Goal: Use online tool/utility

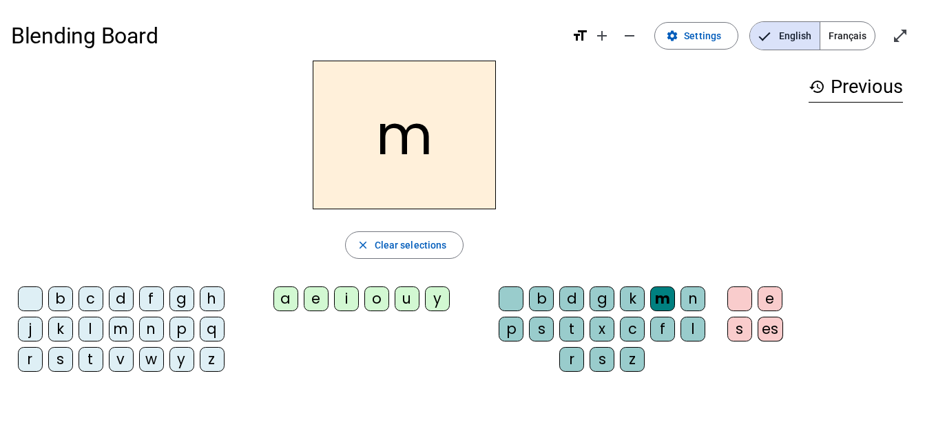
click at [290, 291] on div "a" at bounding box center [285, 298] width 25 height 25
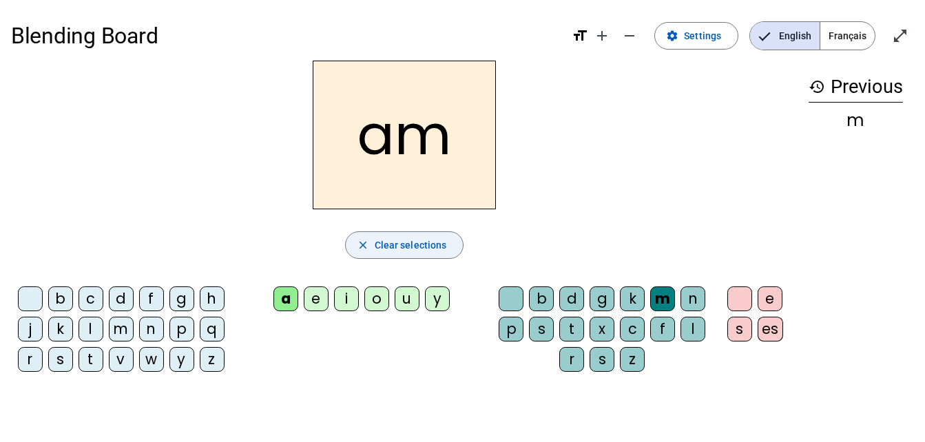
click at [443, 242] on span "Clear selections" at bounding box center [411, 245] width 72 height 17
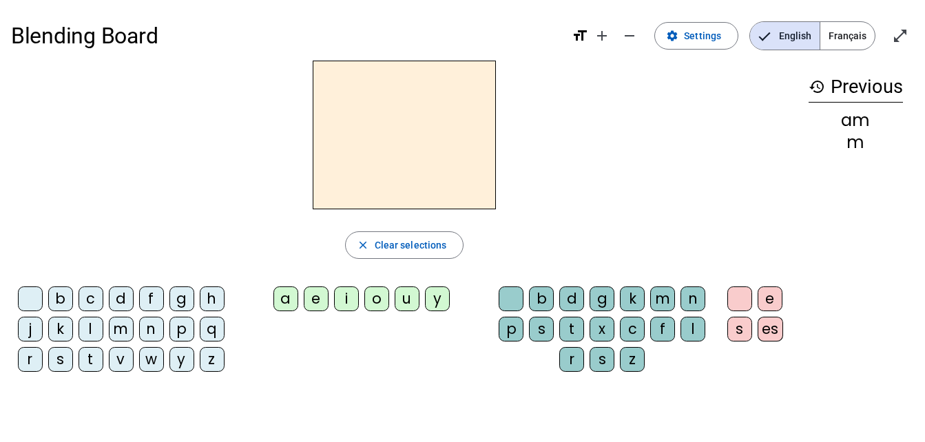
click at [291, 292] on div "a" at bounding box center [285, 298] width 25 height 25
click at [655, 298] on div "m" at bounding box center [662, 298] width 25 height 25
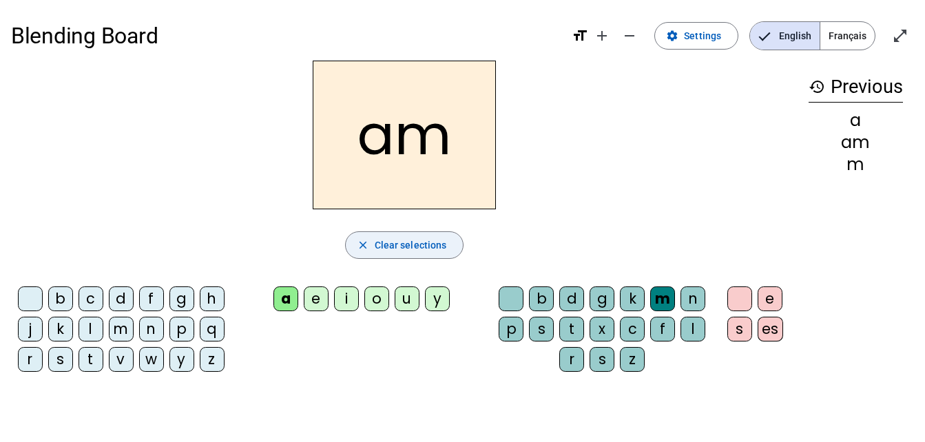
click at [441, 236] on span "button" at bounding box center [405, 245] width 118 height 33
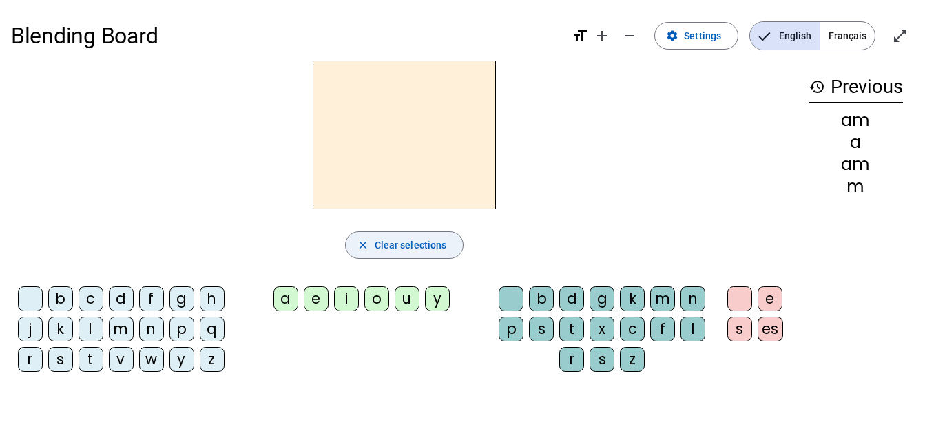
click at [433, 245] on span "Clear selections" at bounding box center [411, 245] width 72 height 17
click at [444, 249] on span "Clear selections" at bounding box center [411, 245] width 72 height 17
click at [652, 294] on div "m" at bounding box center [662, 298] width 25 height 25
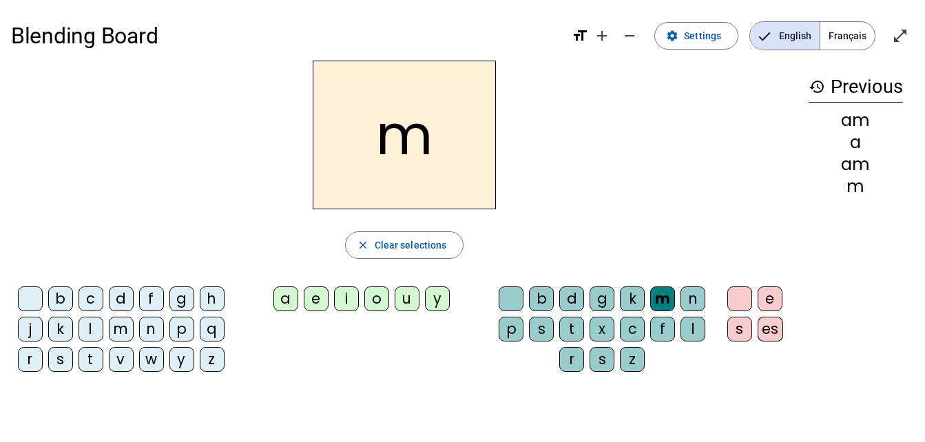
click at [283, 293] on div "a" at bounding box center [285, 298] width 25 height 25
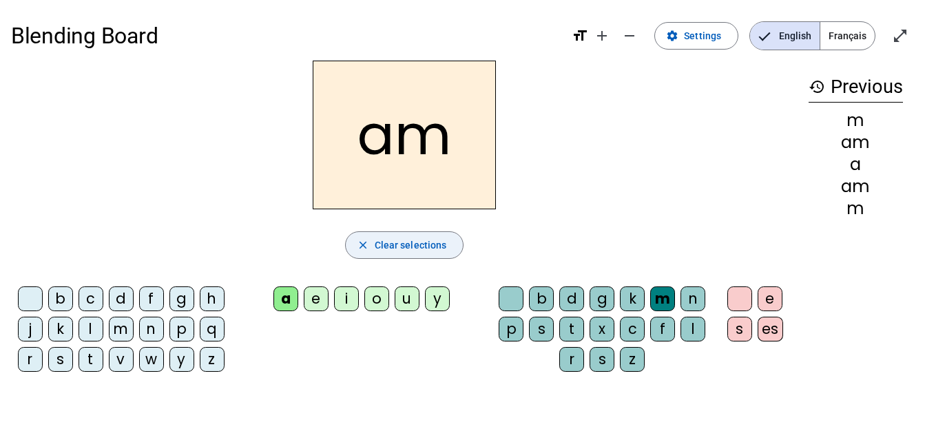
click at [409, 230] on div "am close Clear selections b c d f g h j k l m n p q r s t v w y z a e i o u y b…" at bounding box center [404, 222] width 786 height 322
click at [389, 239] on span "Clear selections" at bounding box center [411, 245] width 72 height 17
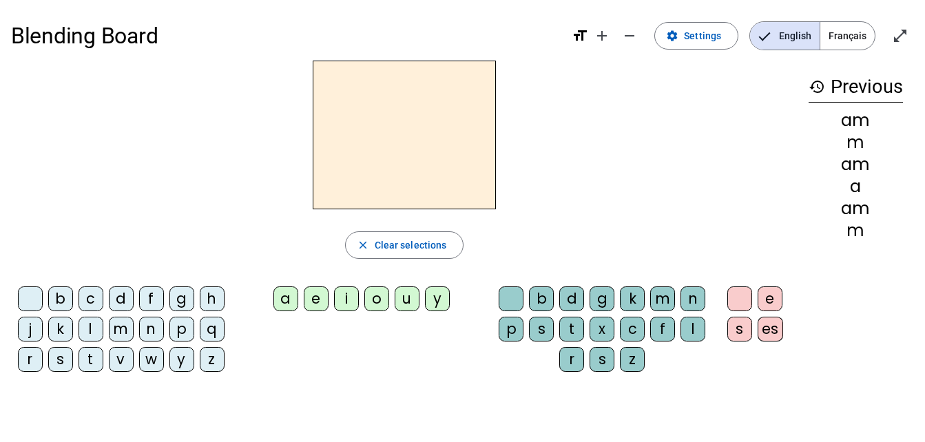
click at [114, 320] on div "m" at bounding box center [121, 329] width 25 height 25
click at [283, 295] on div "a" at bounding box center [285, 298] width 25 height 25
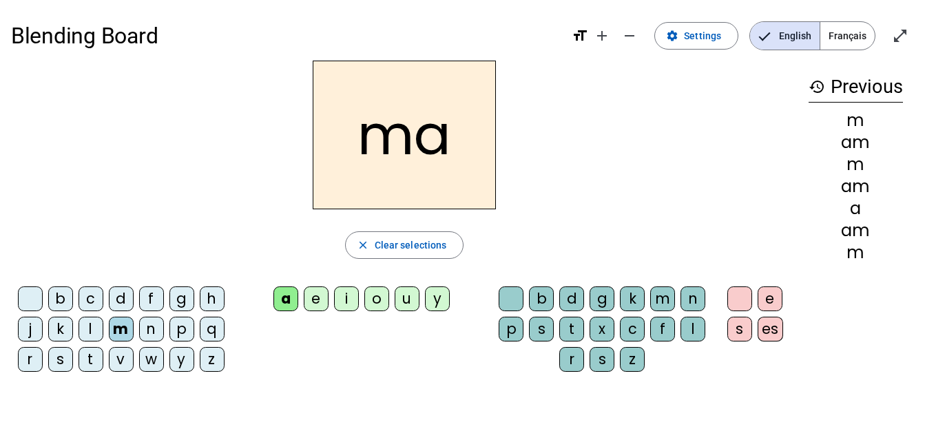
click at [94, 356] on div "t" at bounding box center [91, 359] width 25 height 25
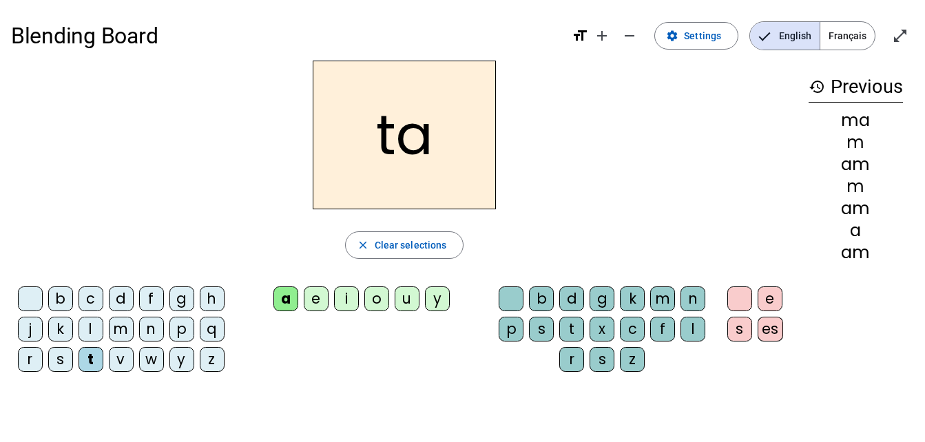
click at [90, 326] on div "l" at bounding box center [91, 329] width 25 height 25
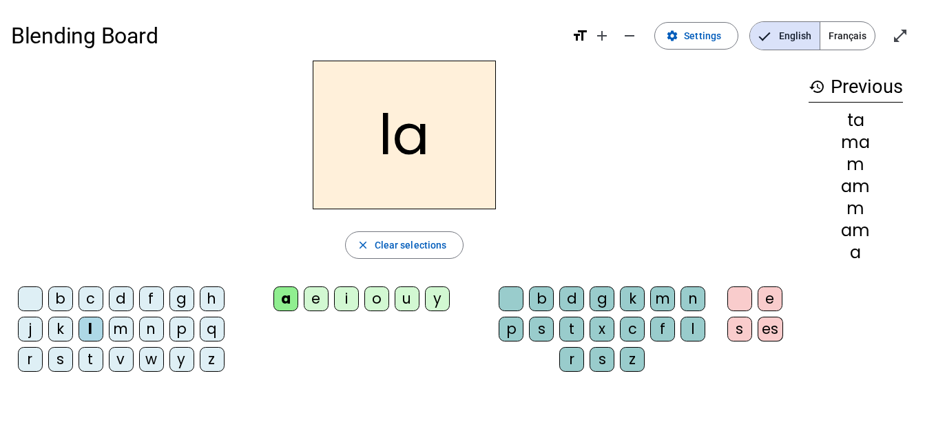
click at [302, 292] on letter-bubble "a" at bounding box center [288, 301] width 30 height 30
click at [320, 291] on div "e" at bounding box center [316, 298] width 25 height 25
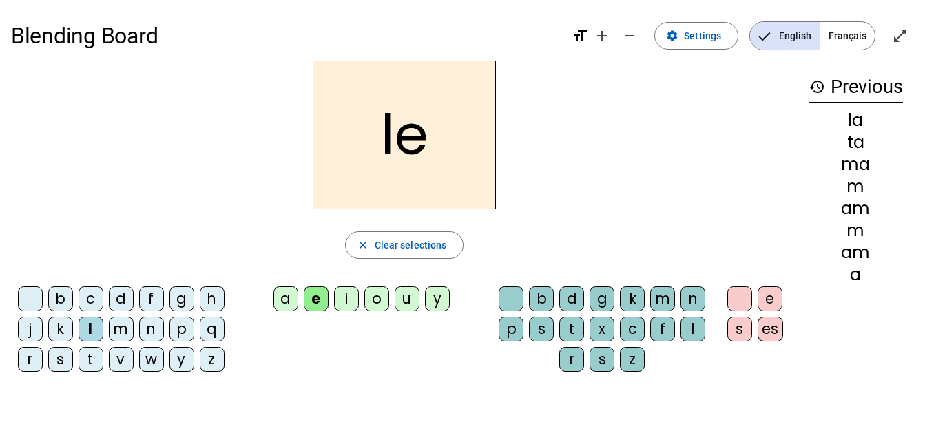
click at [407, 301] on div "u" at bounding box center [407, 298] width 25 height 25
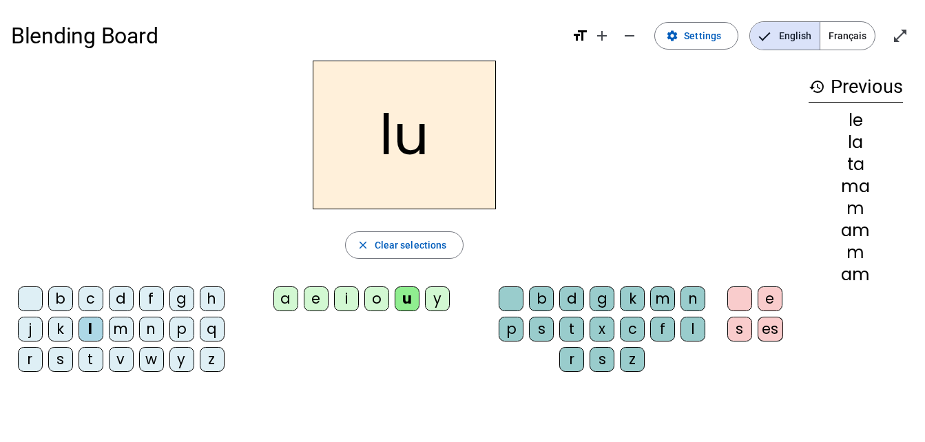
click at [85, 356] on div "t" at bounding box center [91, 359] width 25 height 25
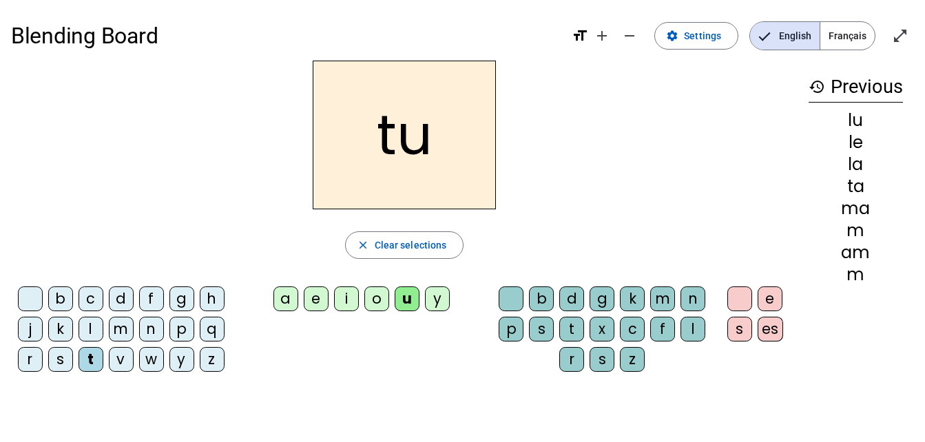
click at [120, 291] on div "d" at bounding box center [121, 298] width 25 height 25
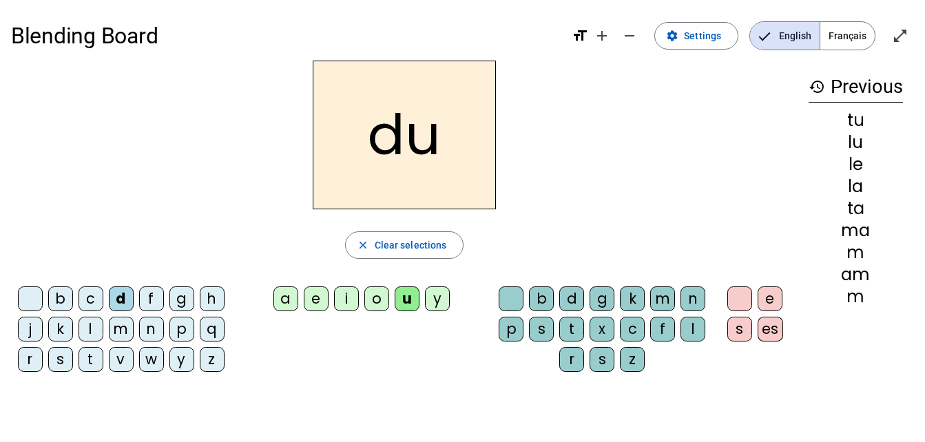
click at [315, 295] on div "e" at bounding box center [316, 298] width 25 height 25
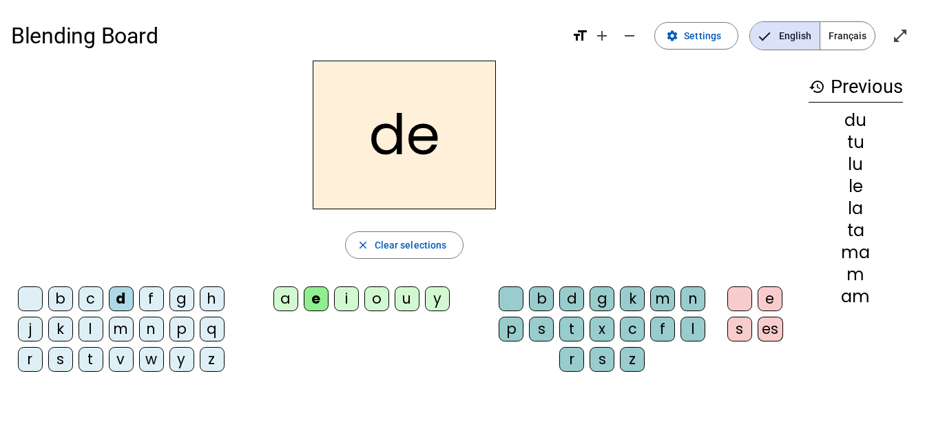
click at [129, 324] on div "m" at bounding box center [121, 329] width 25 height 25
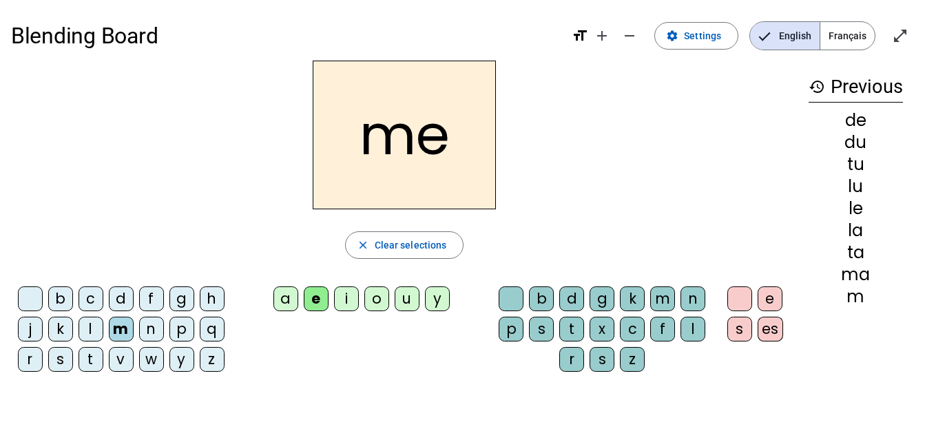
click at [23, 332] on div "j" at bounding box center [30, 329] width 25 height 25
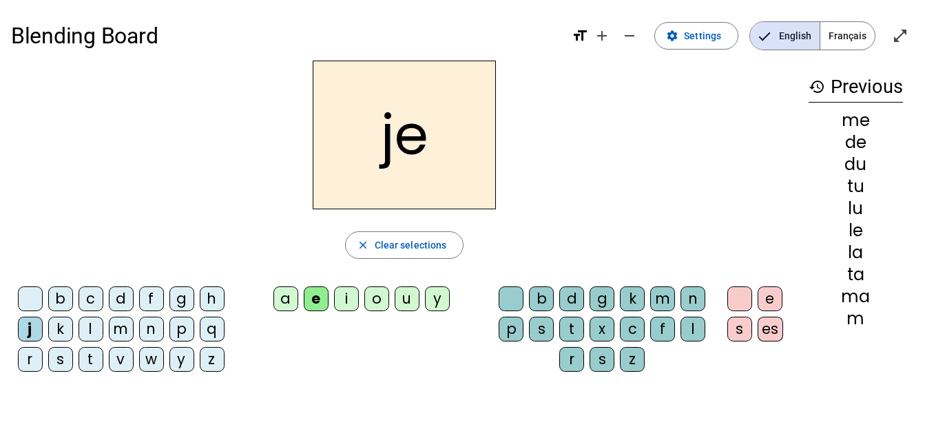
click at [387, 167] on h2 "je" at bounding box center [404, 135] width 183 height 149
drag, startPoint x: 387, startPoint y: 167, endPoint x: 533, endPoint y: 191, distance: 147.9
click at [533, 191] on div "je" at bounding box center [404, 135] width 786 height 149
